Goal: Information Seeking & Learning: Learn about a topic

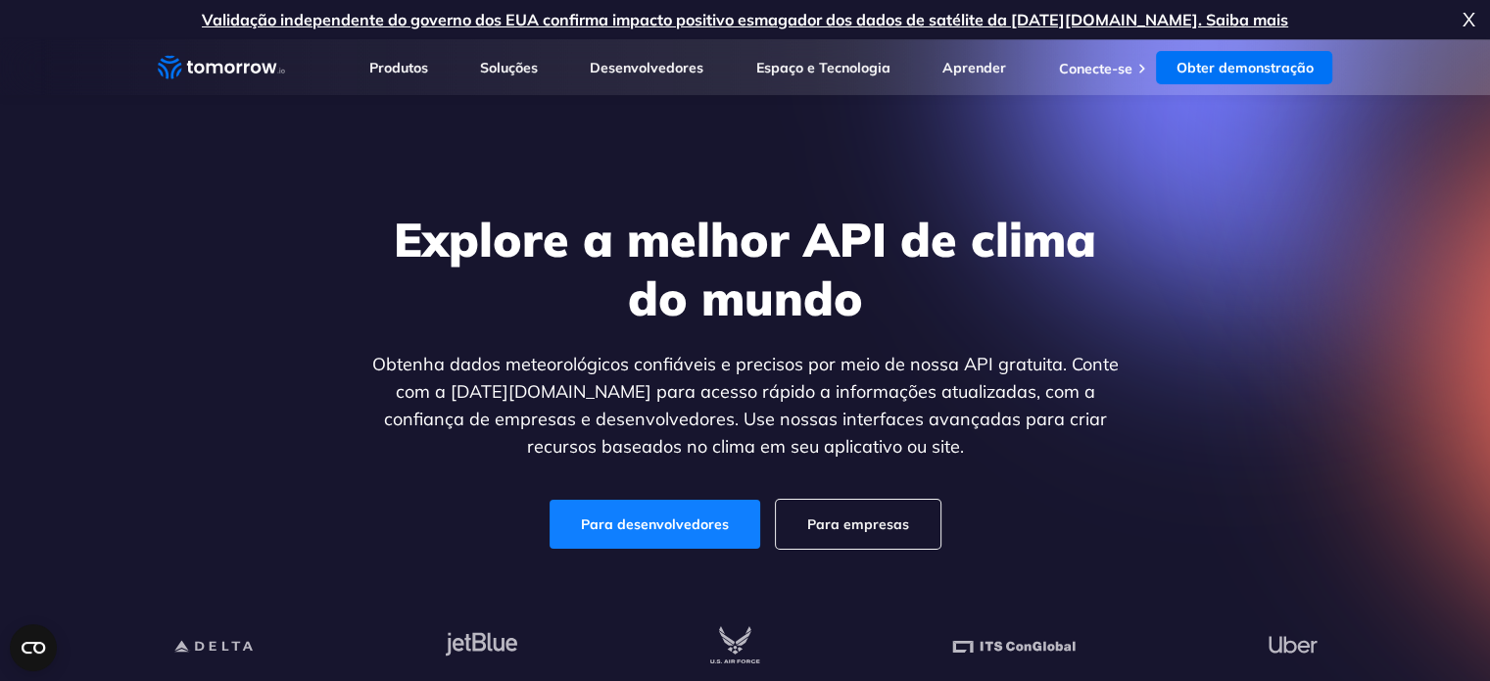
click at [702, 518] on font "Para desenvolvedores" at bounding box center [655, 524] width 148 height 18
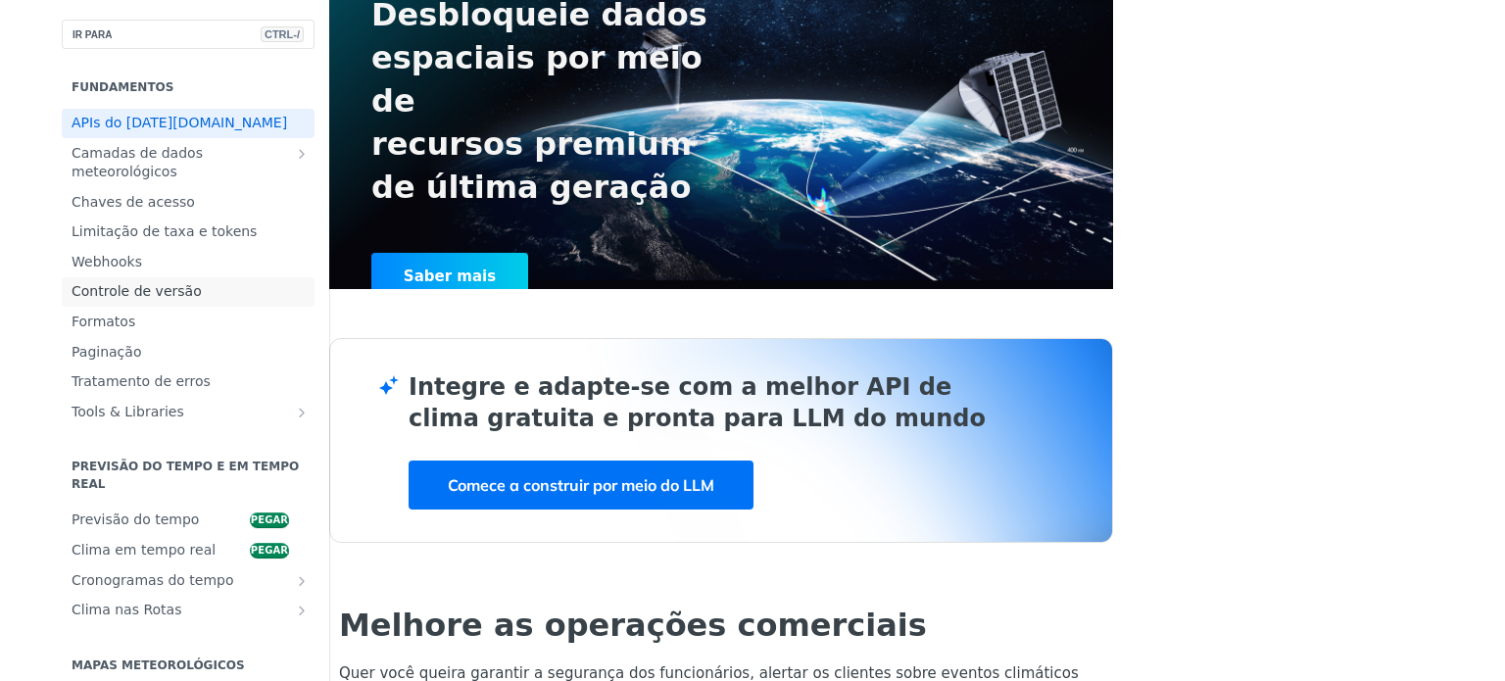
scroll to position [98, 0]
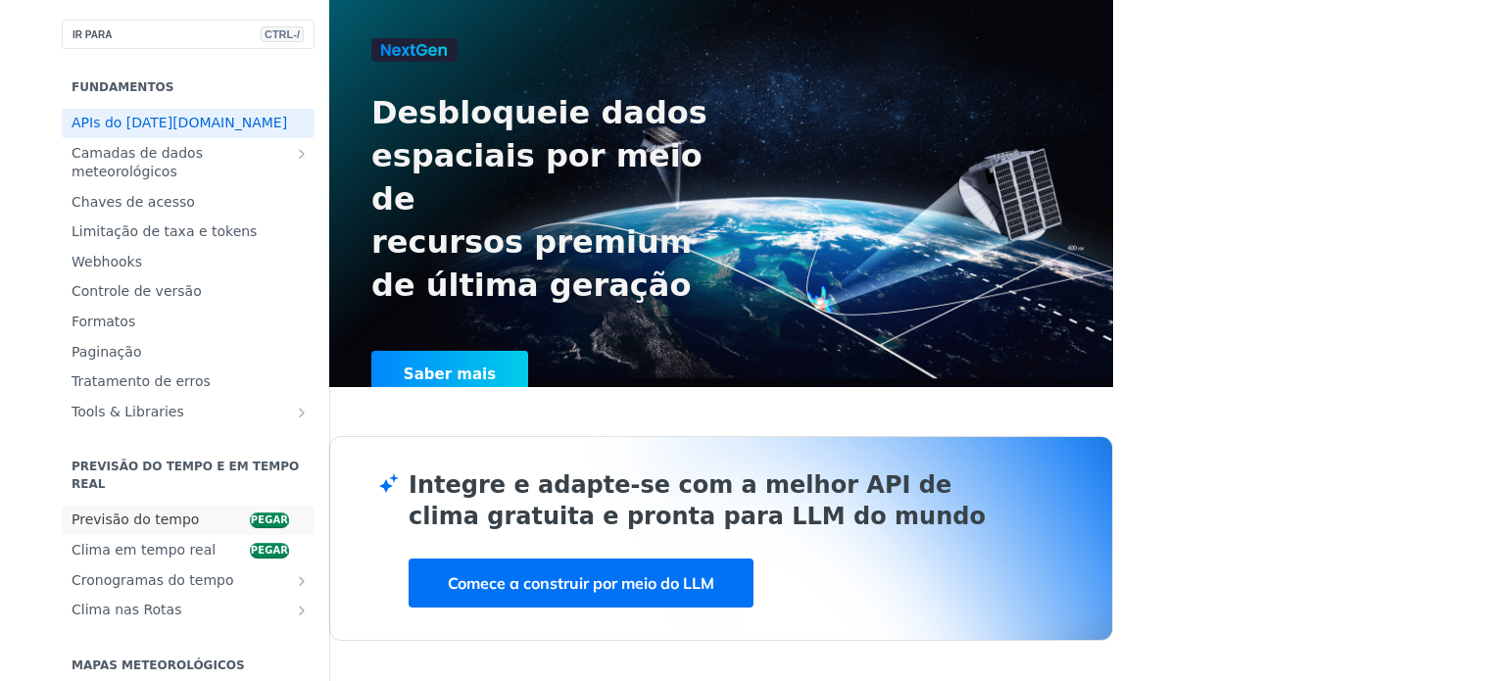
click at [107, 527] on font "Previsão do tempo" at bounding box center [135, 519] width 127 height 16
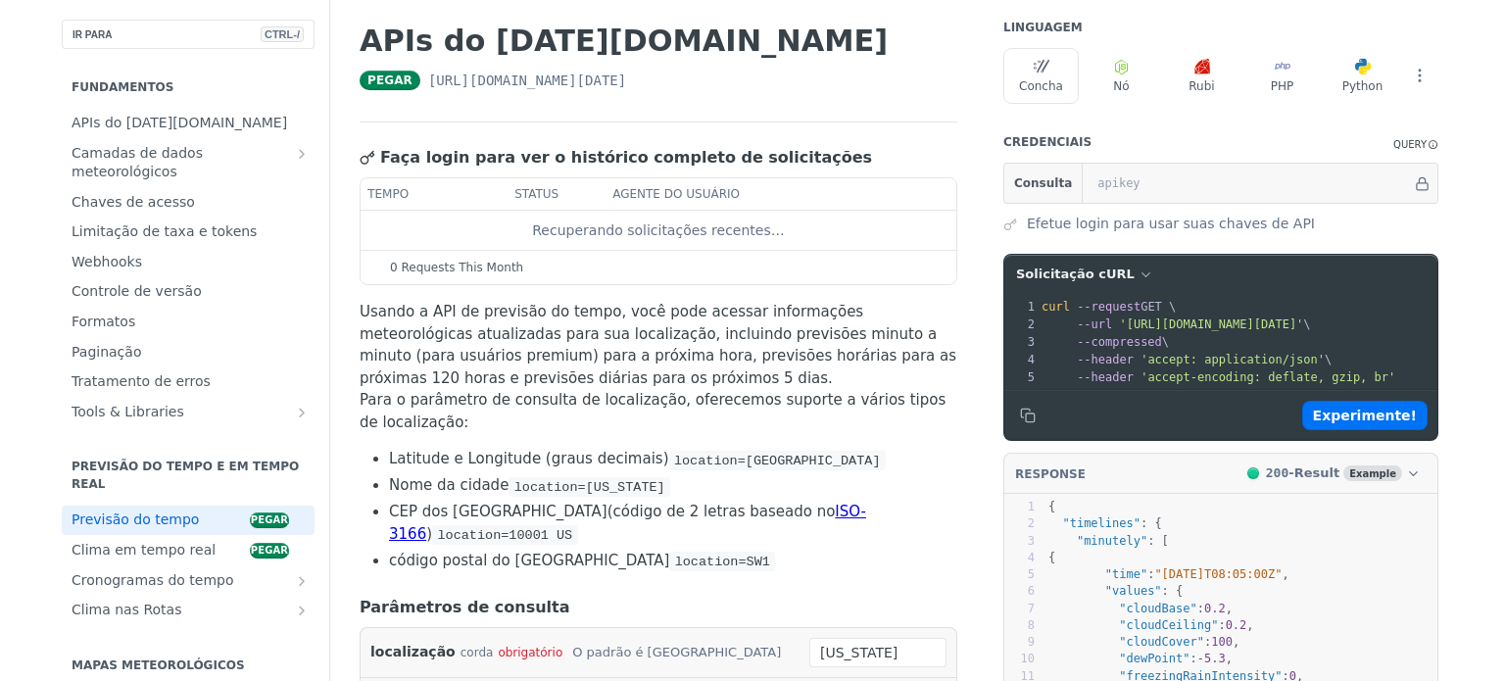
scroll to position [196, 0]
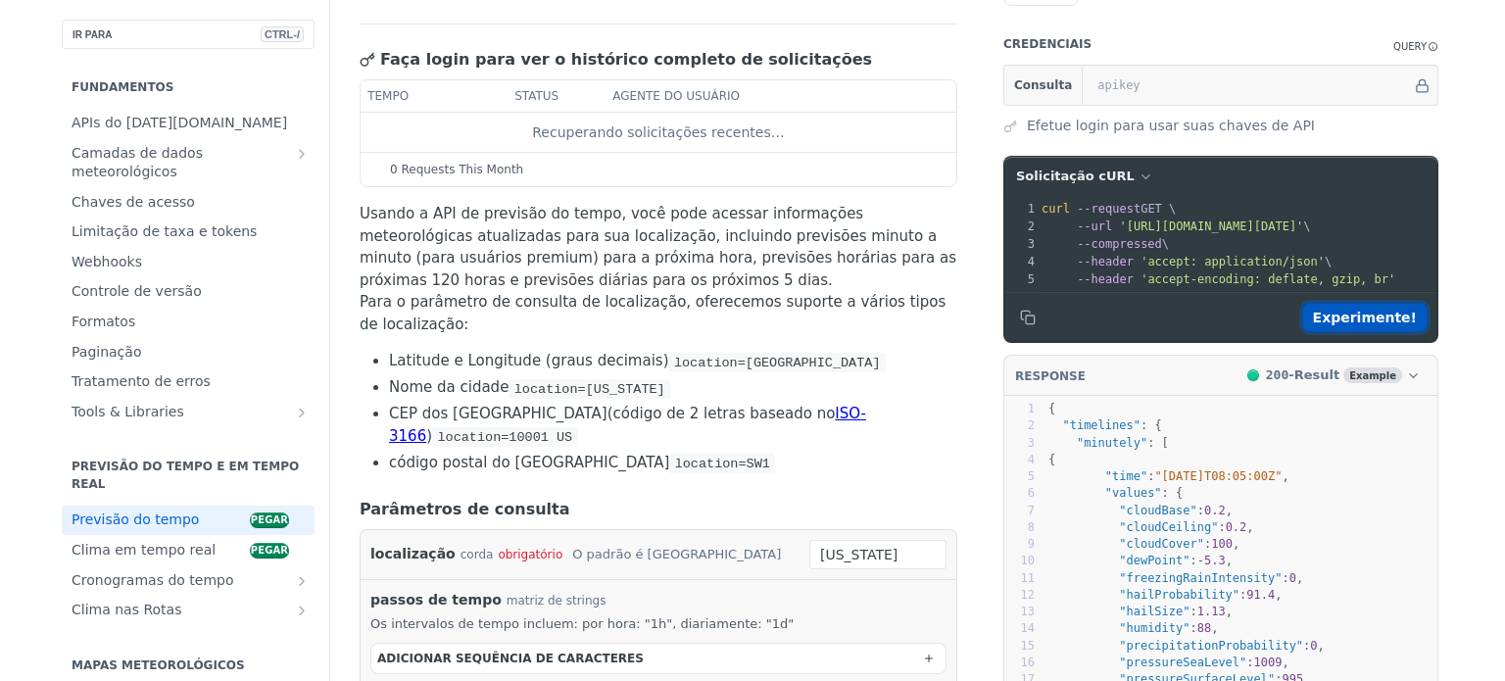
click at [1354, 325] on font "Experimente!" at bounding box center [1365, 318] width 104 height 16
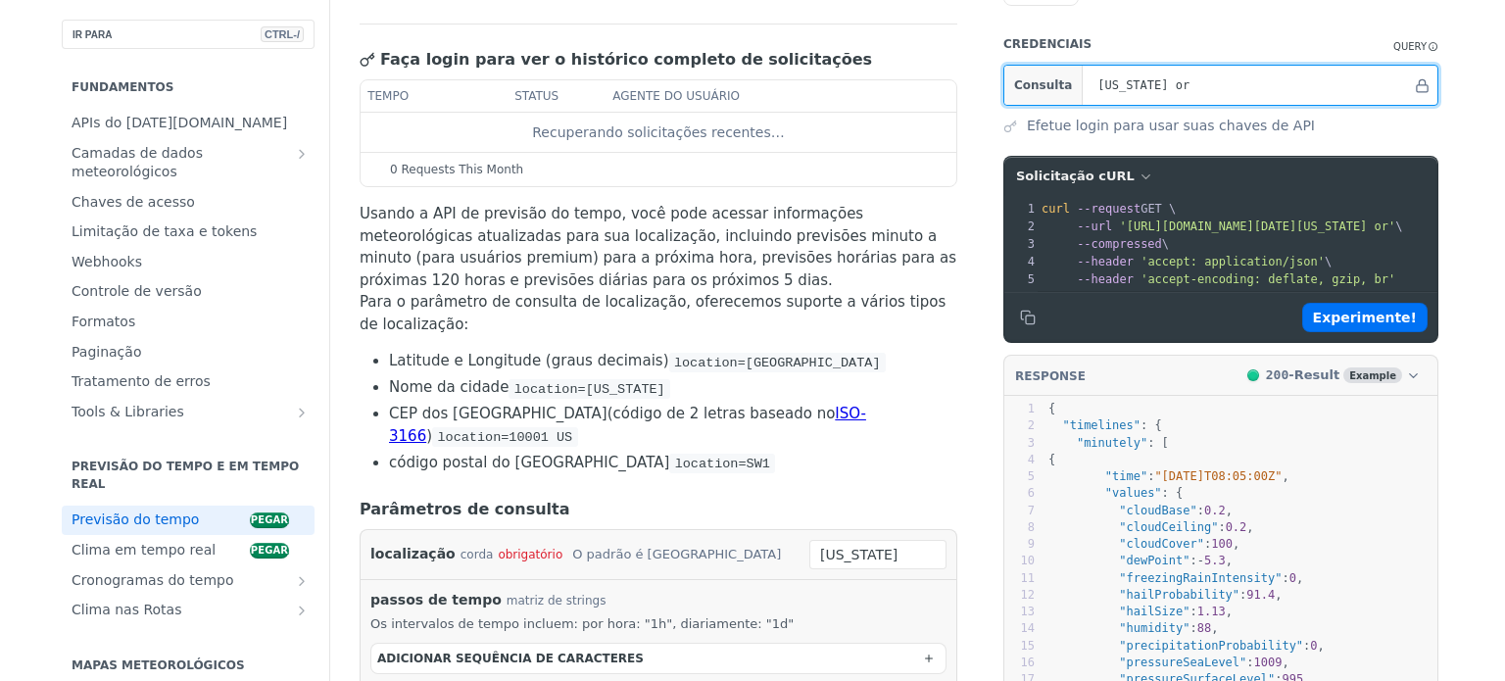
type input "[US_STATE] or"
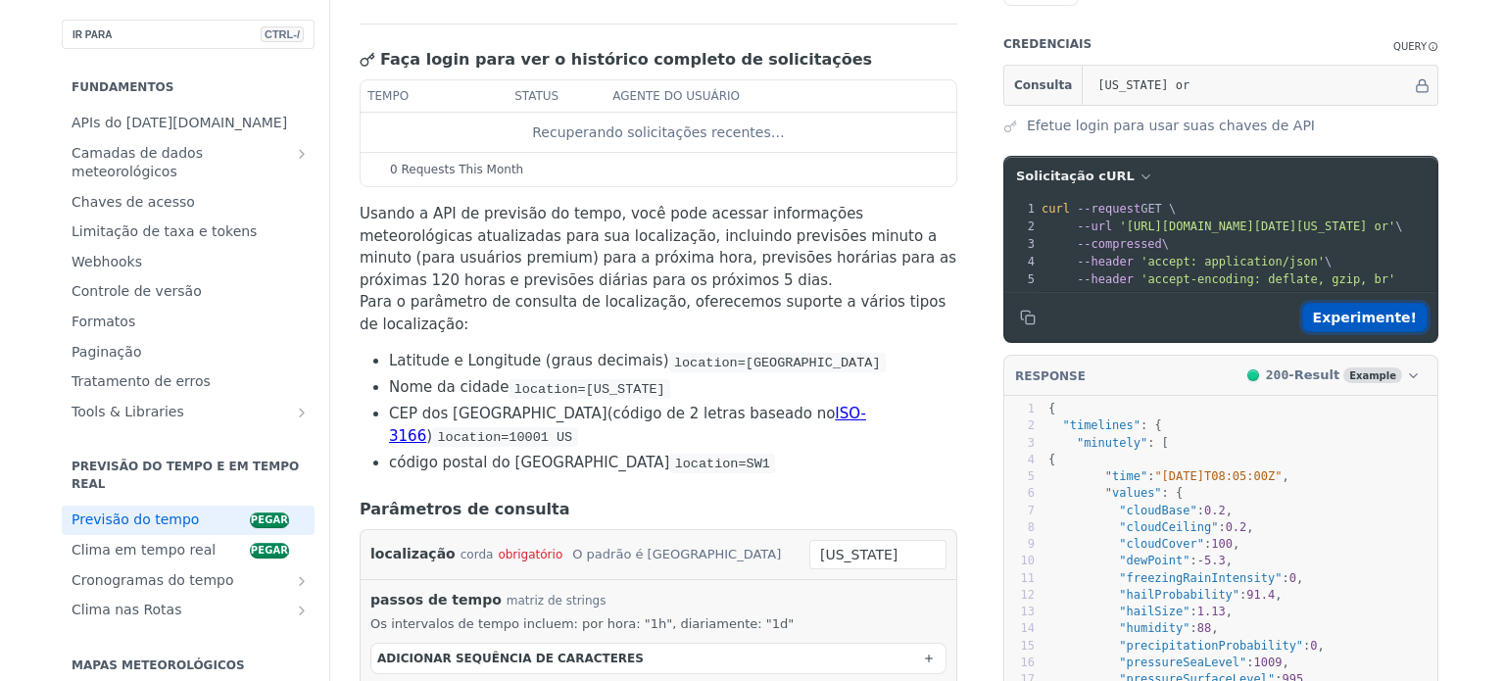
click at [1325, 325] on font "Experimente!" at bounding box center [1365, 318] width 104 height 16
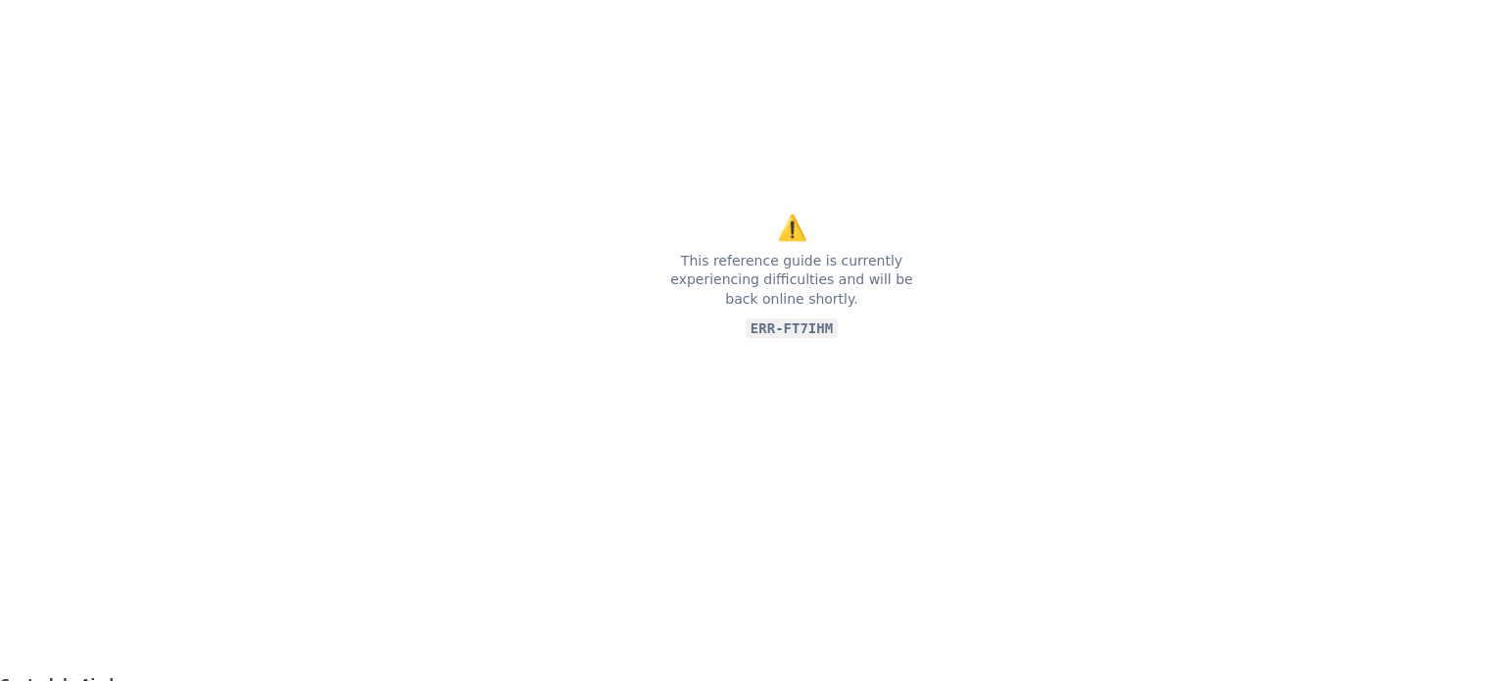
scroll to position [463, 0]
